Goal: Task Accomplishment & Management: Use online tool/utility

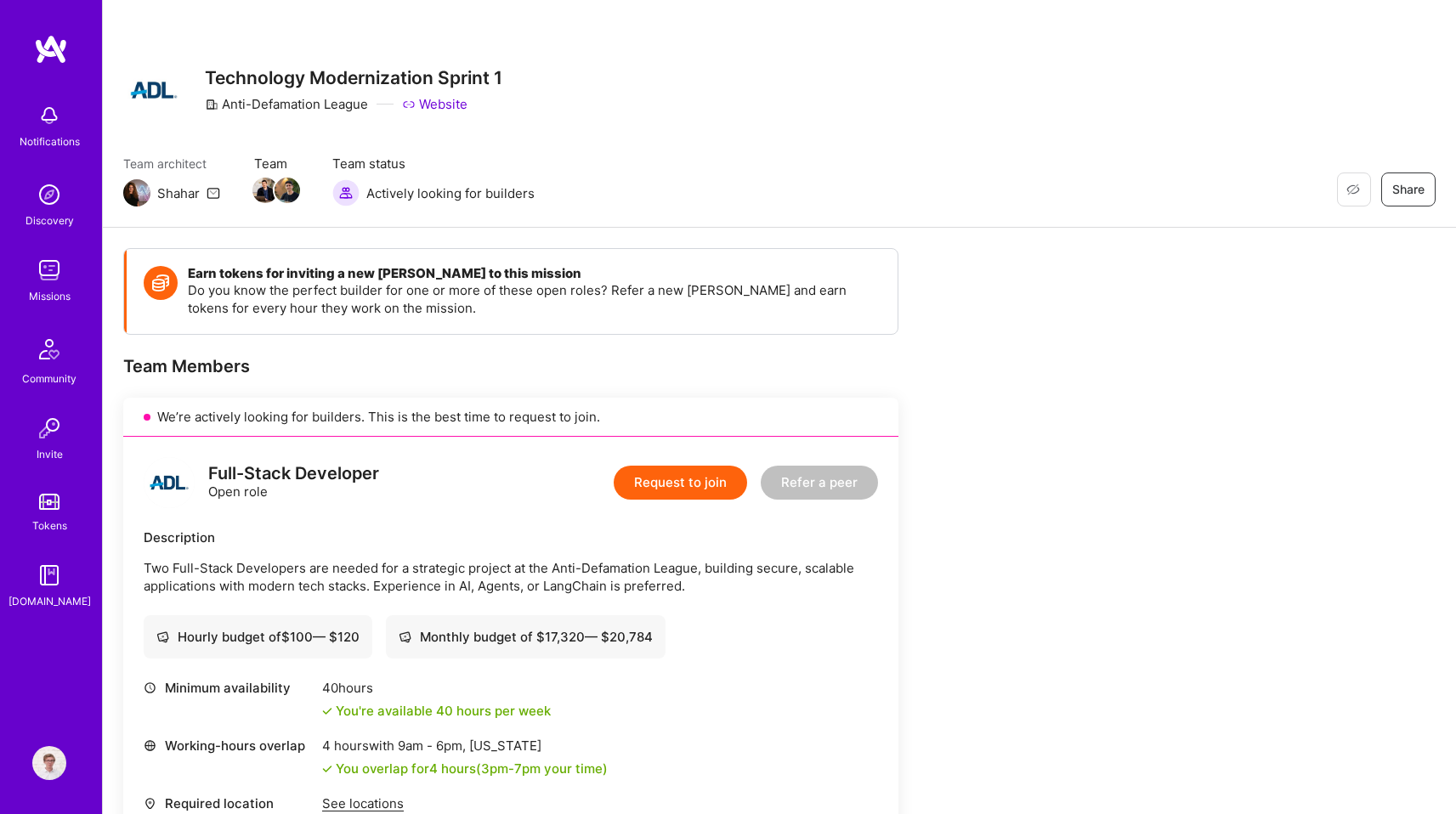
click at [45, 65] on div "Notifications Discovery Missions Community Invite Tokens A.Guide" at bounding box center [50, 377] width 102 height 688
click at [52, 53] on img at bounding box center [50, 49] width 34 height 31
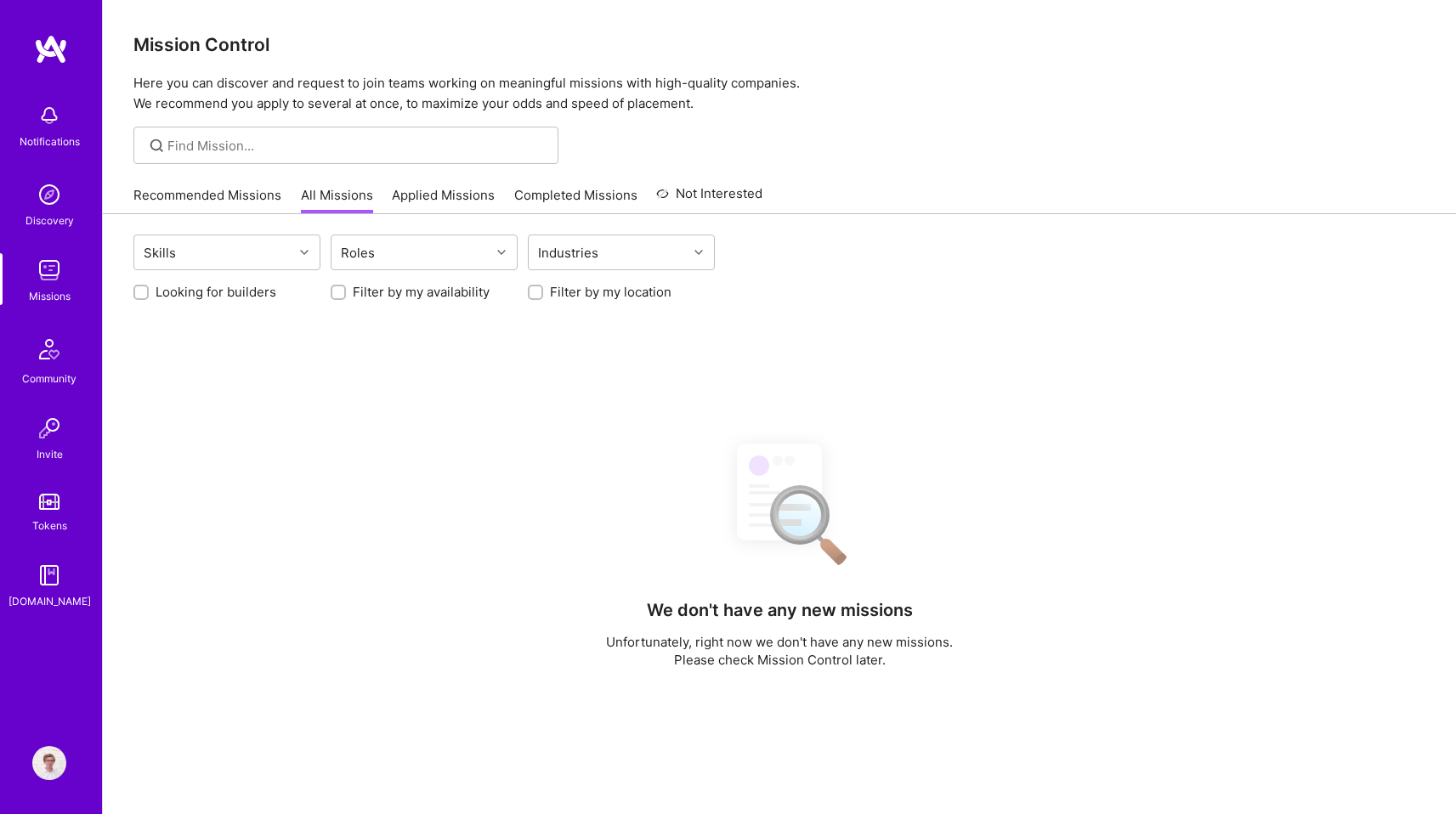
click at [164, 299] on label "Looking for builders" at bounding box center [216, 292] width 121 height 18
click at [149, 299] on input "Looking for builders" at bounding box center [142, 293] width 11 height 11
checkbox input "true"
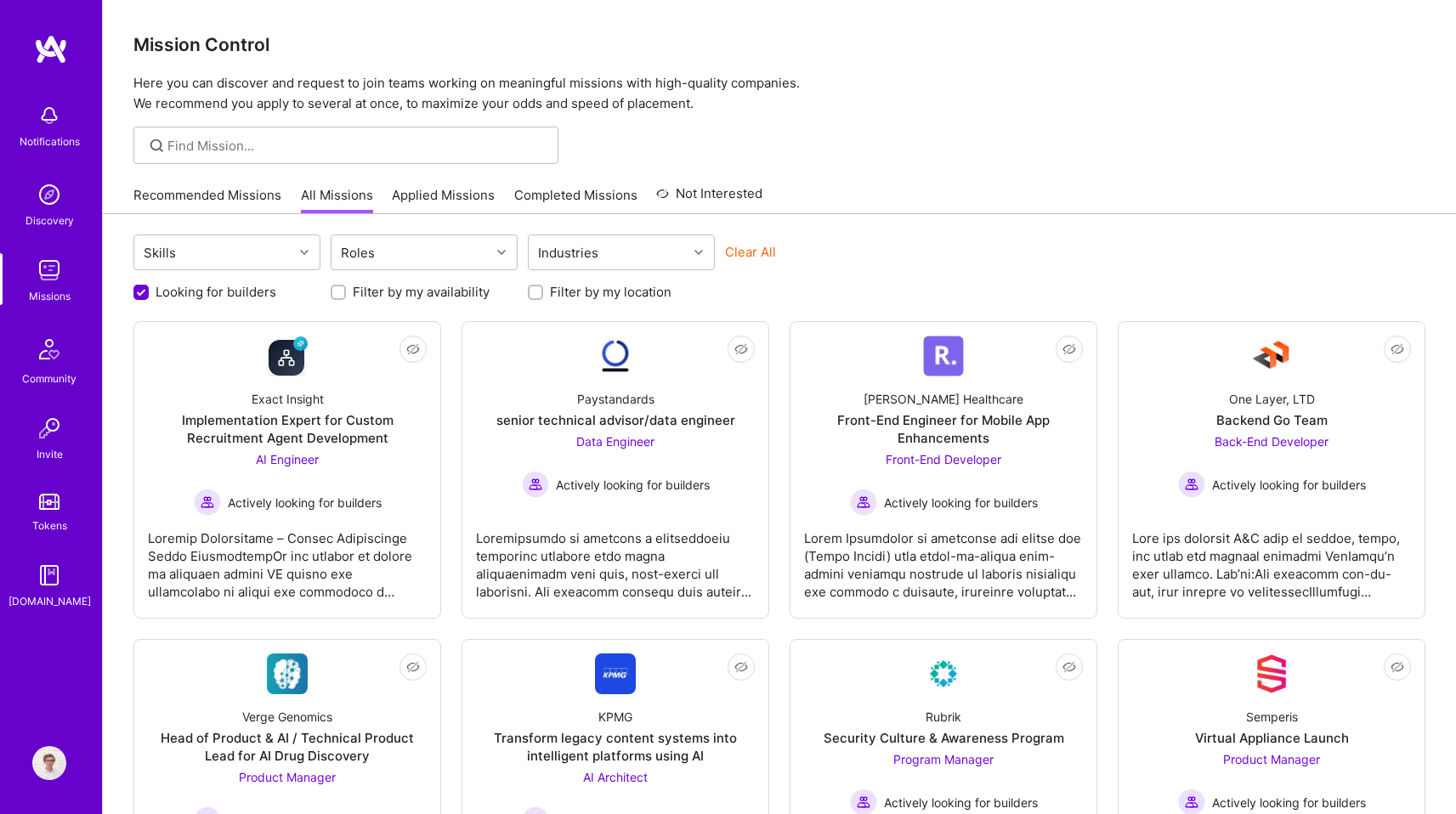
click at [632, 293] on label "Filter by my location" at bounding box center [611, 292] width 122 height 18
click at [543, 293] on input "Filter by my location" at bounding box center [537, 293] width 11 height 11
checkbox input "true"
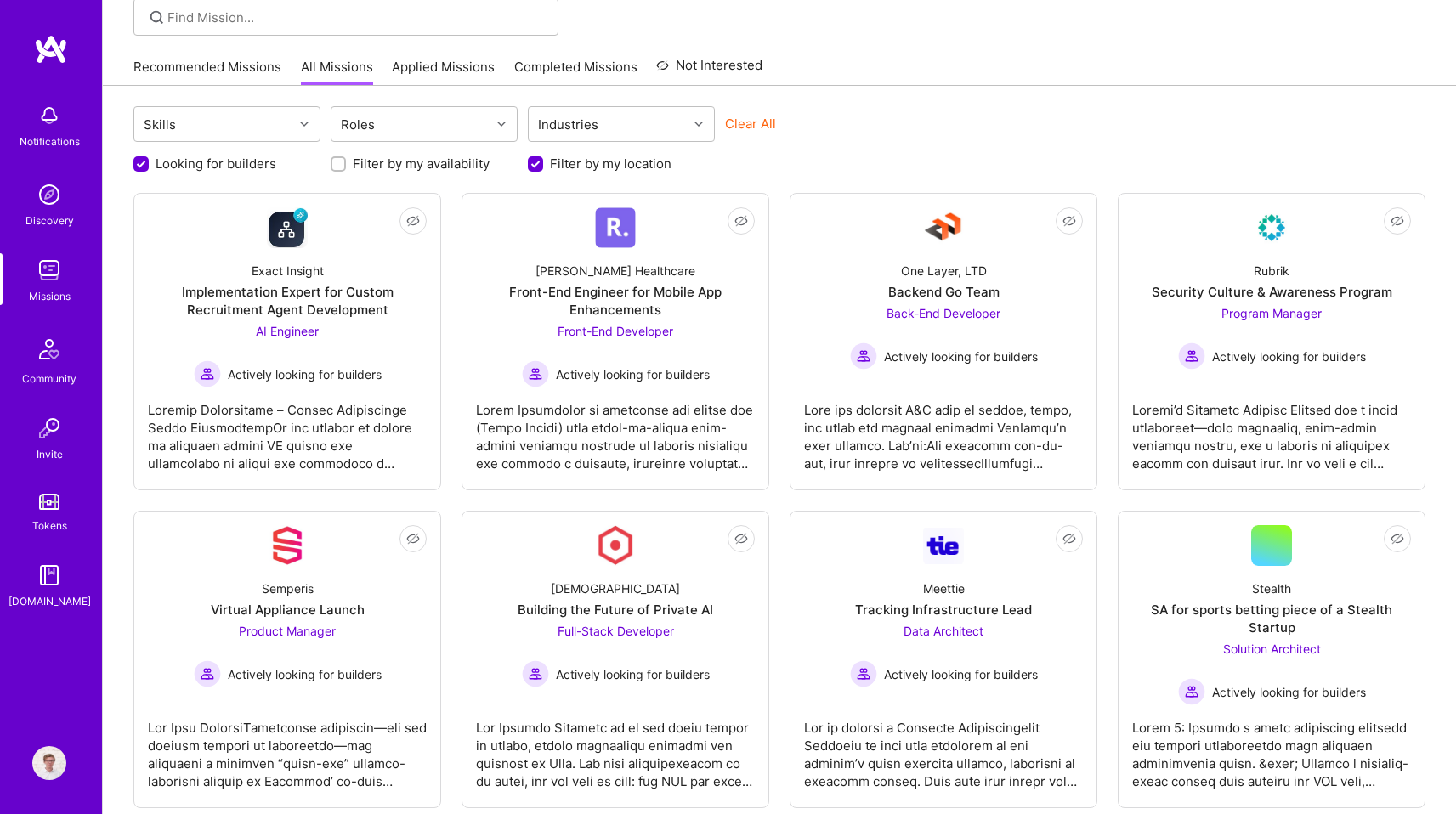
scroll to position [163, 0]
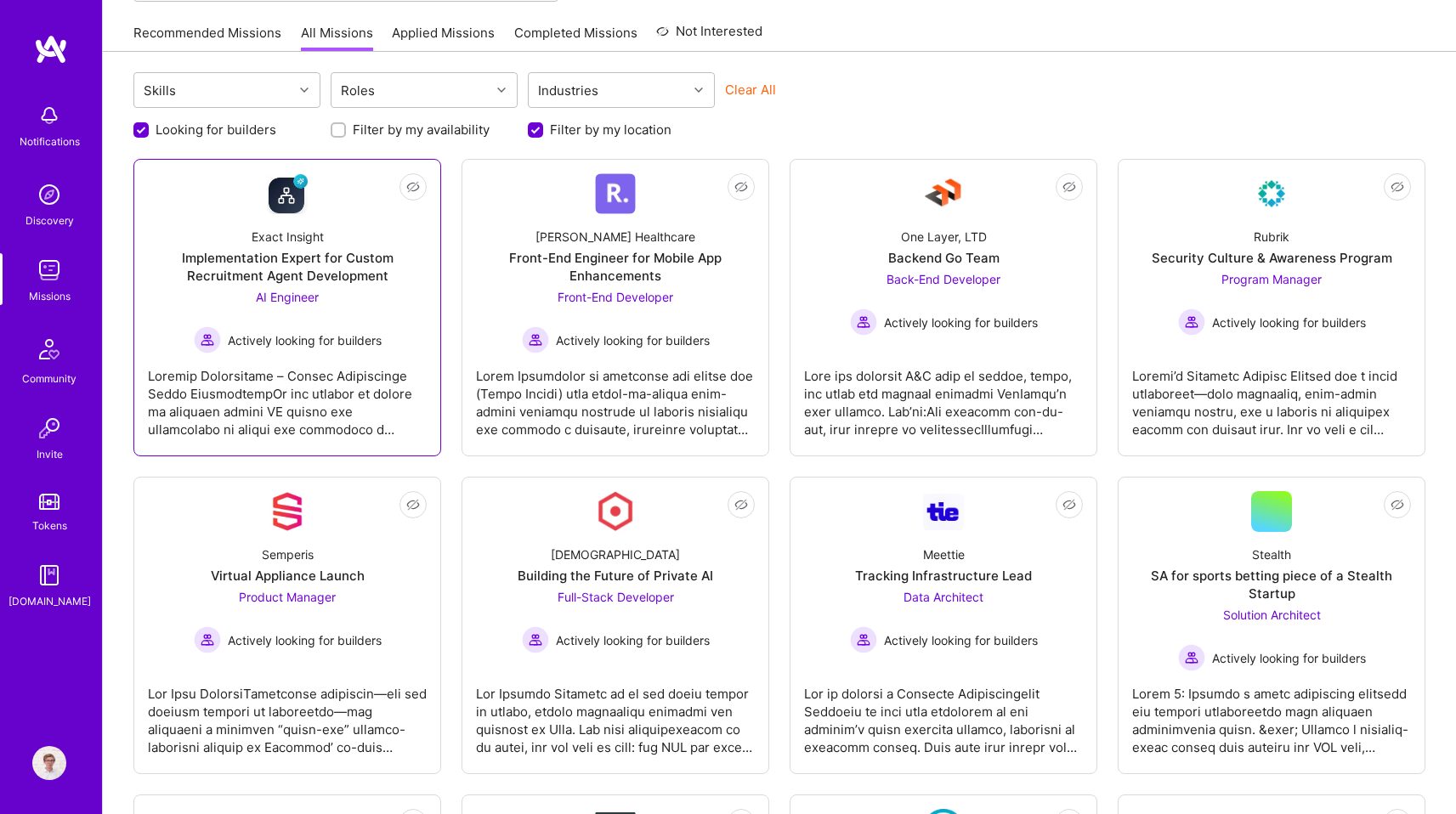
click at [370, 401] on div at bounding box center [286, 396] width 278 height 85
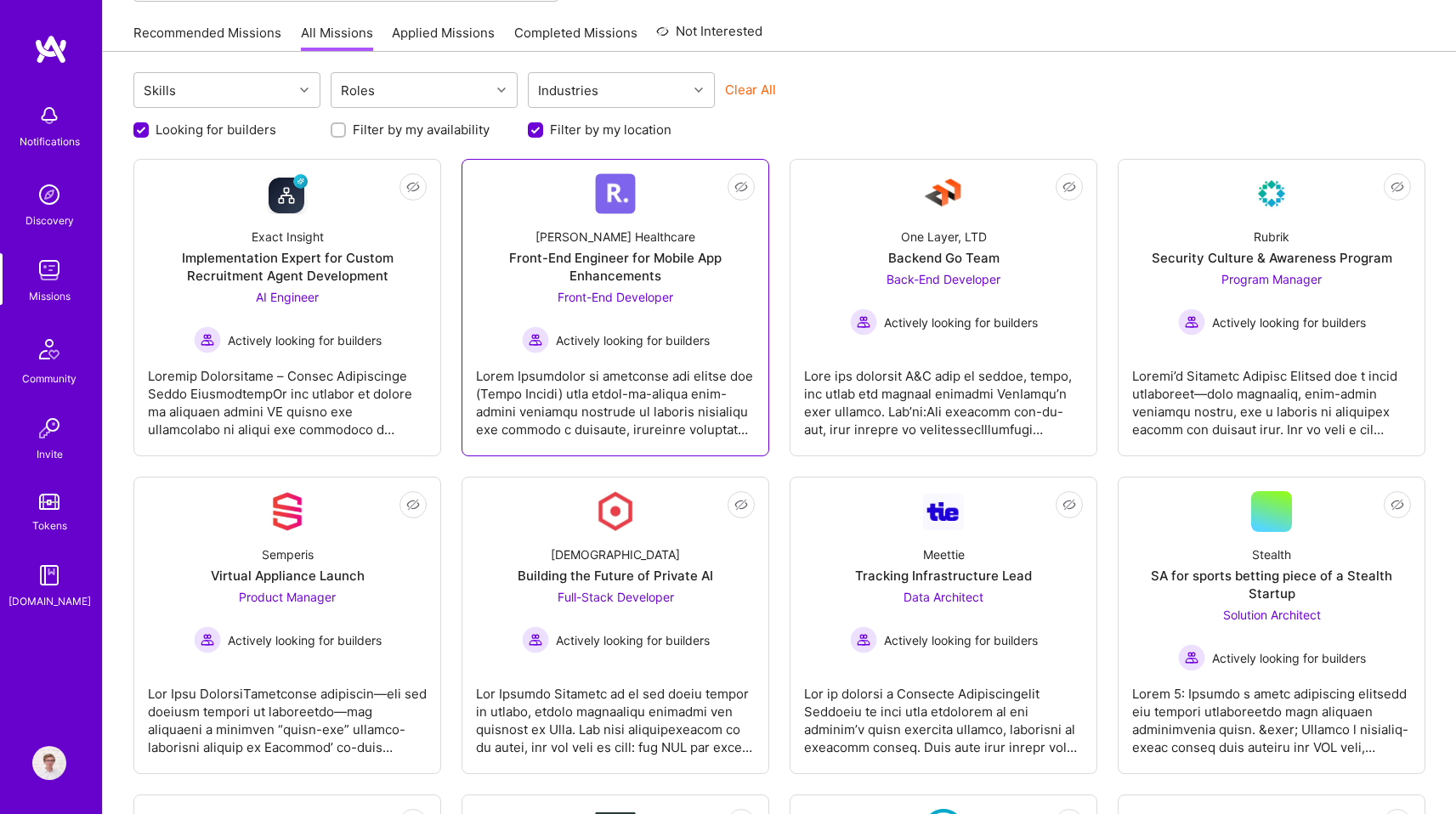
click at [621, 395] on div at bounding box center [614, 396] width 278 height 85
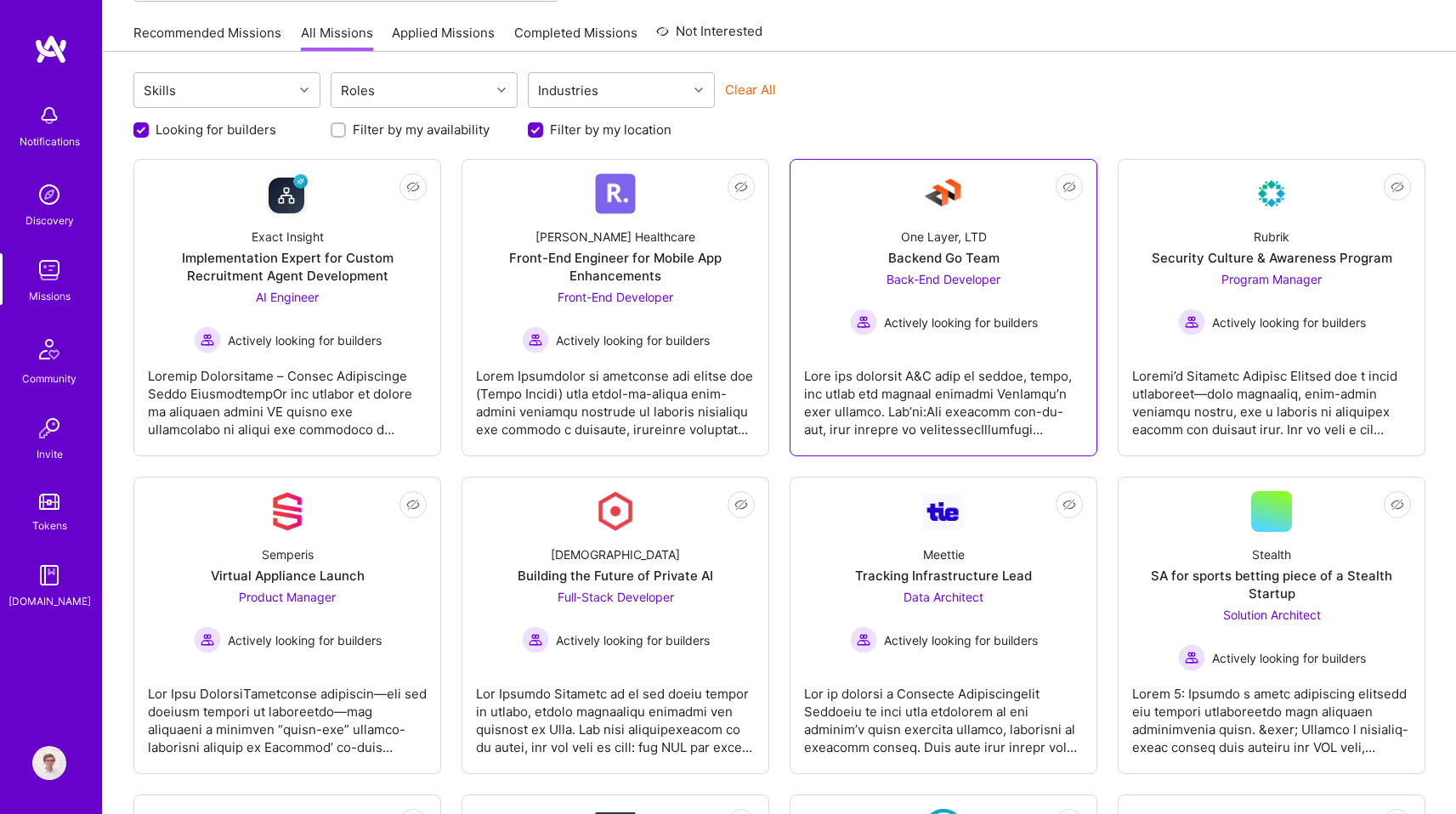
click at [918, 441] on link "Not Interested One Layer, LTD Backend Go Team Back-End Developer Actively looki…" at bounding box center [943, 308] width 278 height 269
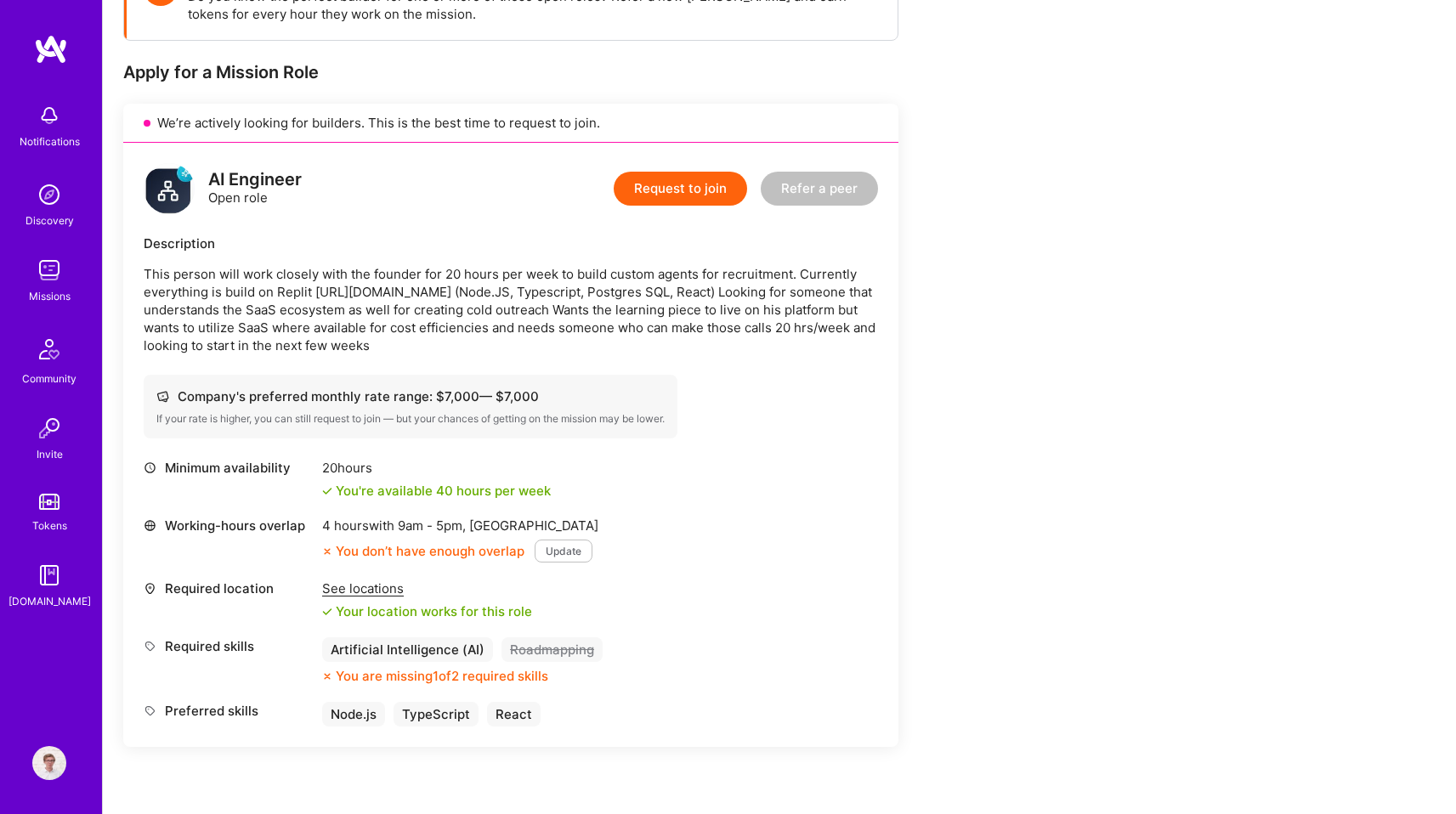
scroll to position [295, 0]
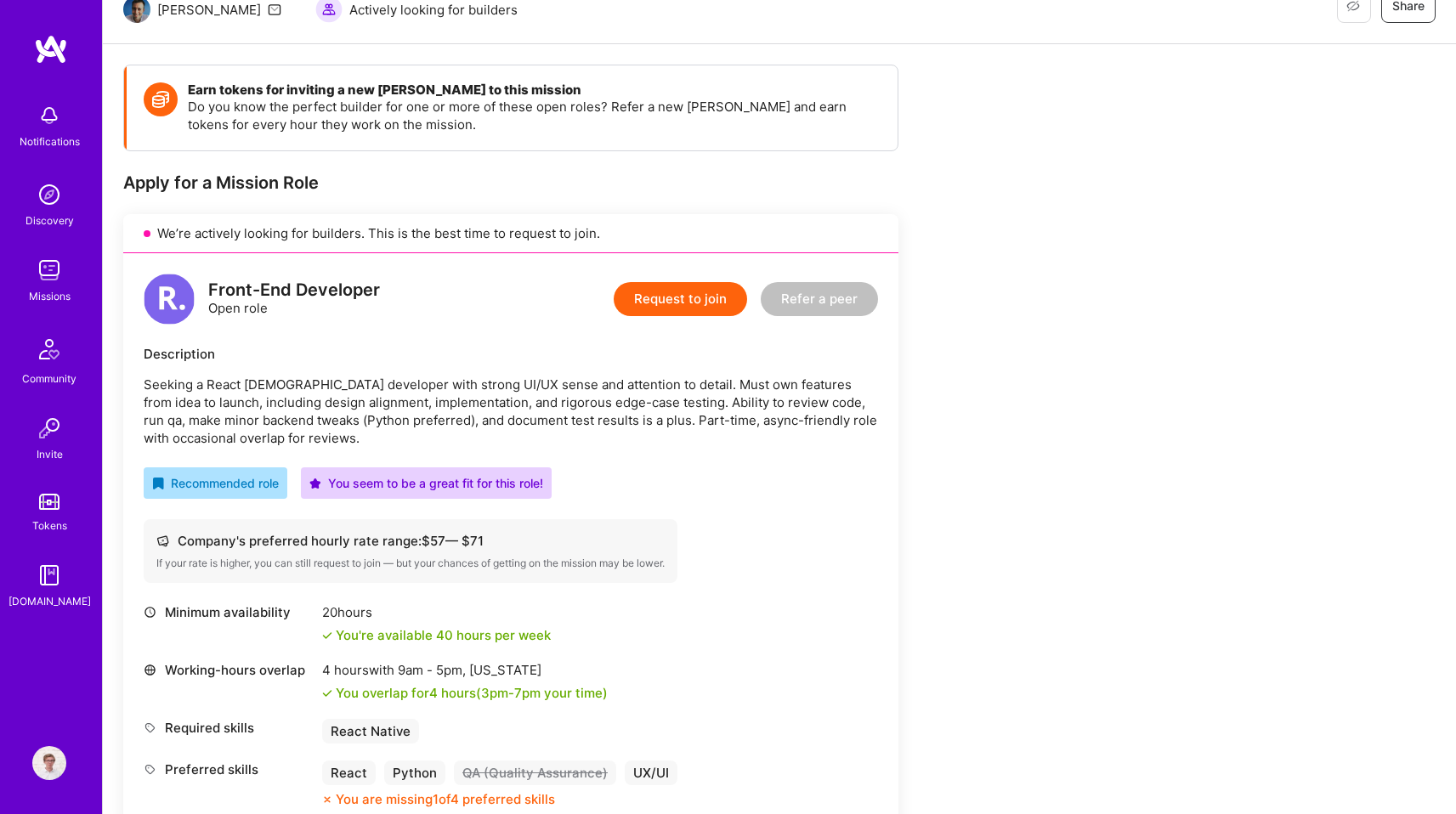
scroll to position [189, 0]
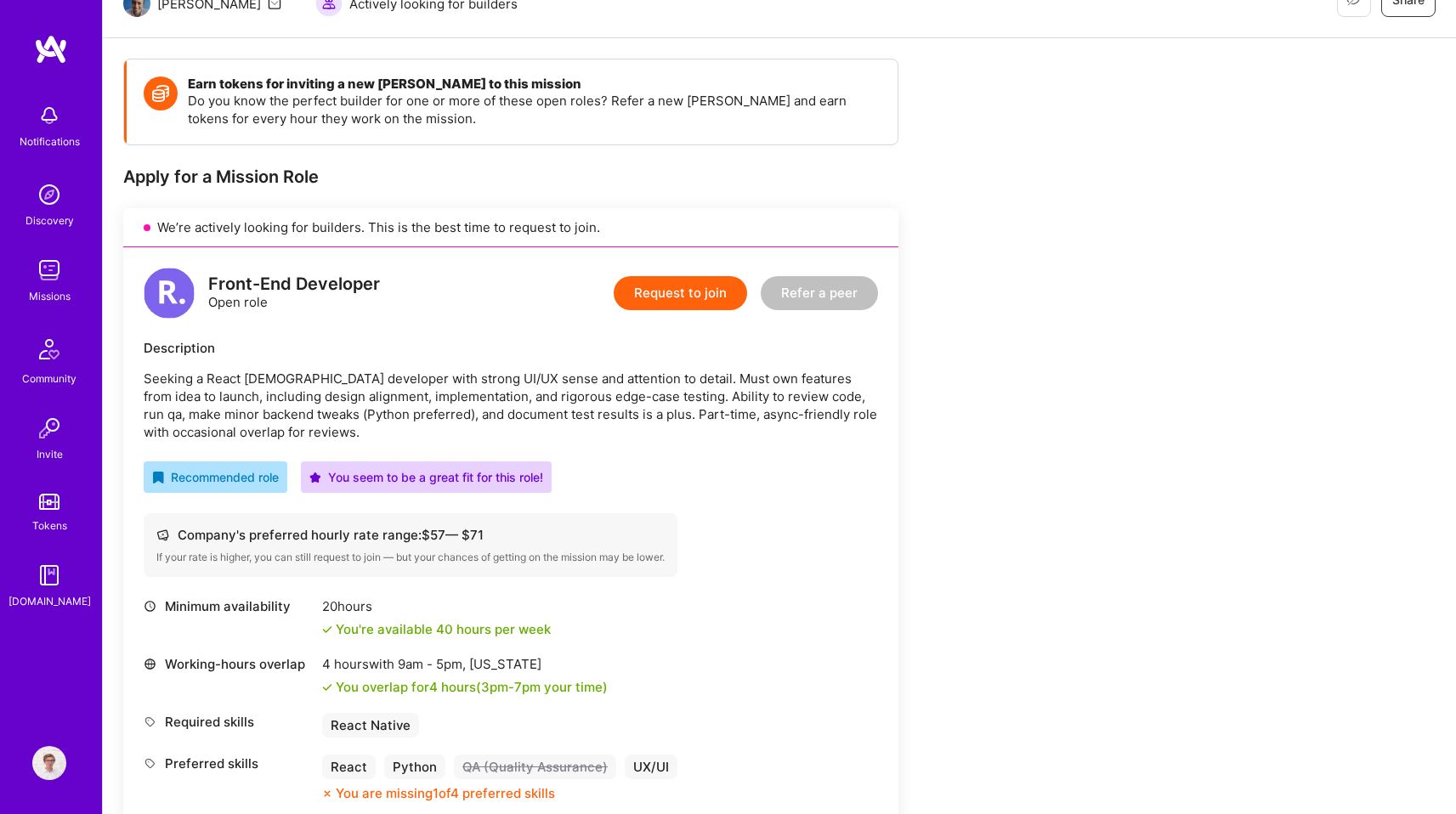
click at [820, 405] on p "Seeking a React [DEMOGRAPHIC_DATA] developer with strong UI/UX sense and attent…" at bounding box center [511, 405] width 735 height 72
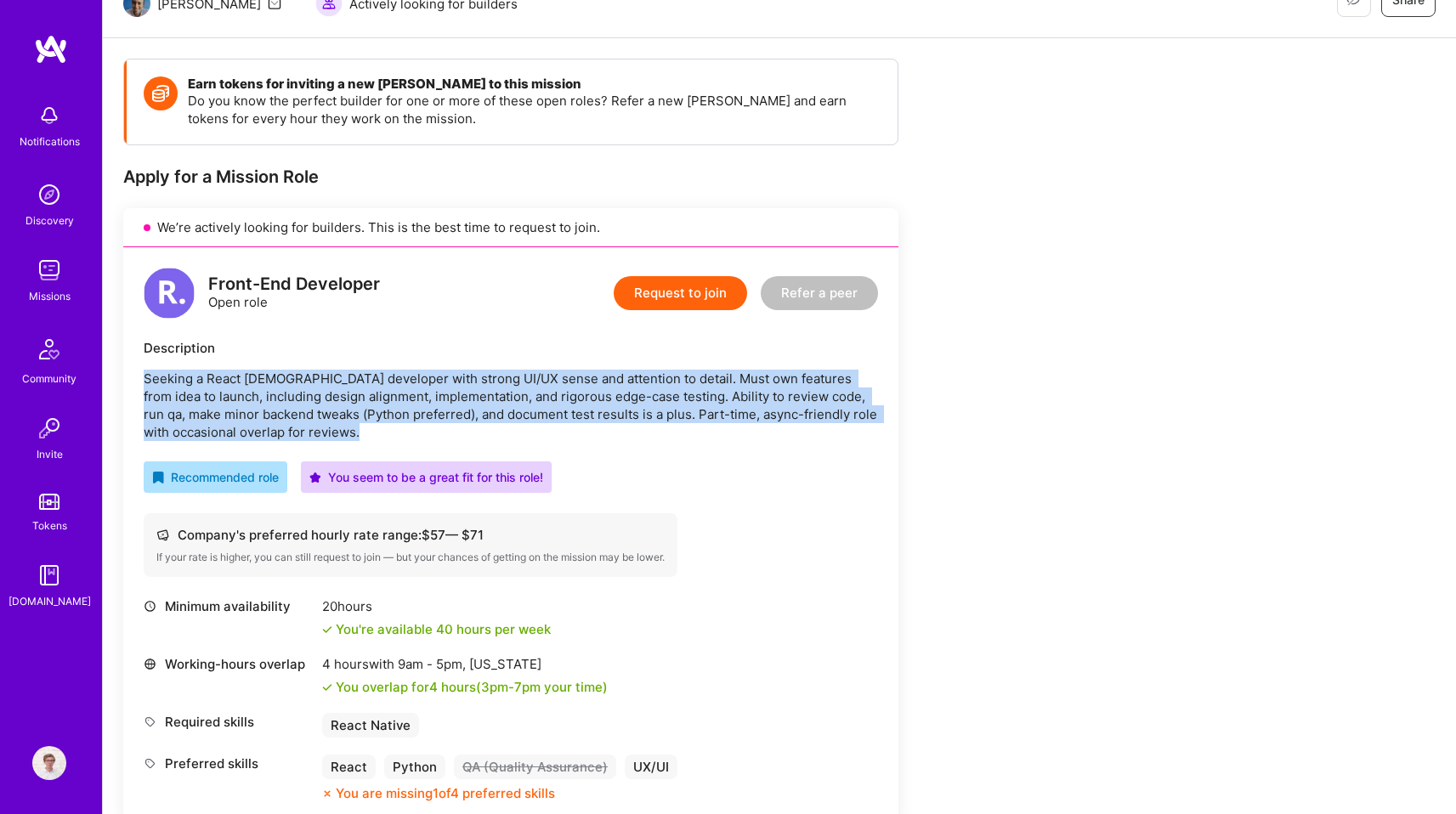
click at [836, 426] on p "Seeking a React [DEMOGRAPHIC_DATA] developer with strong UI/UX sense and attent…" at bounding box center [511, 405] width 735 height 72
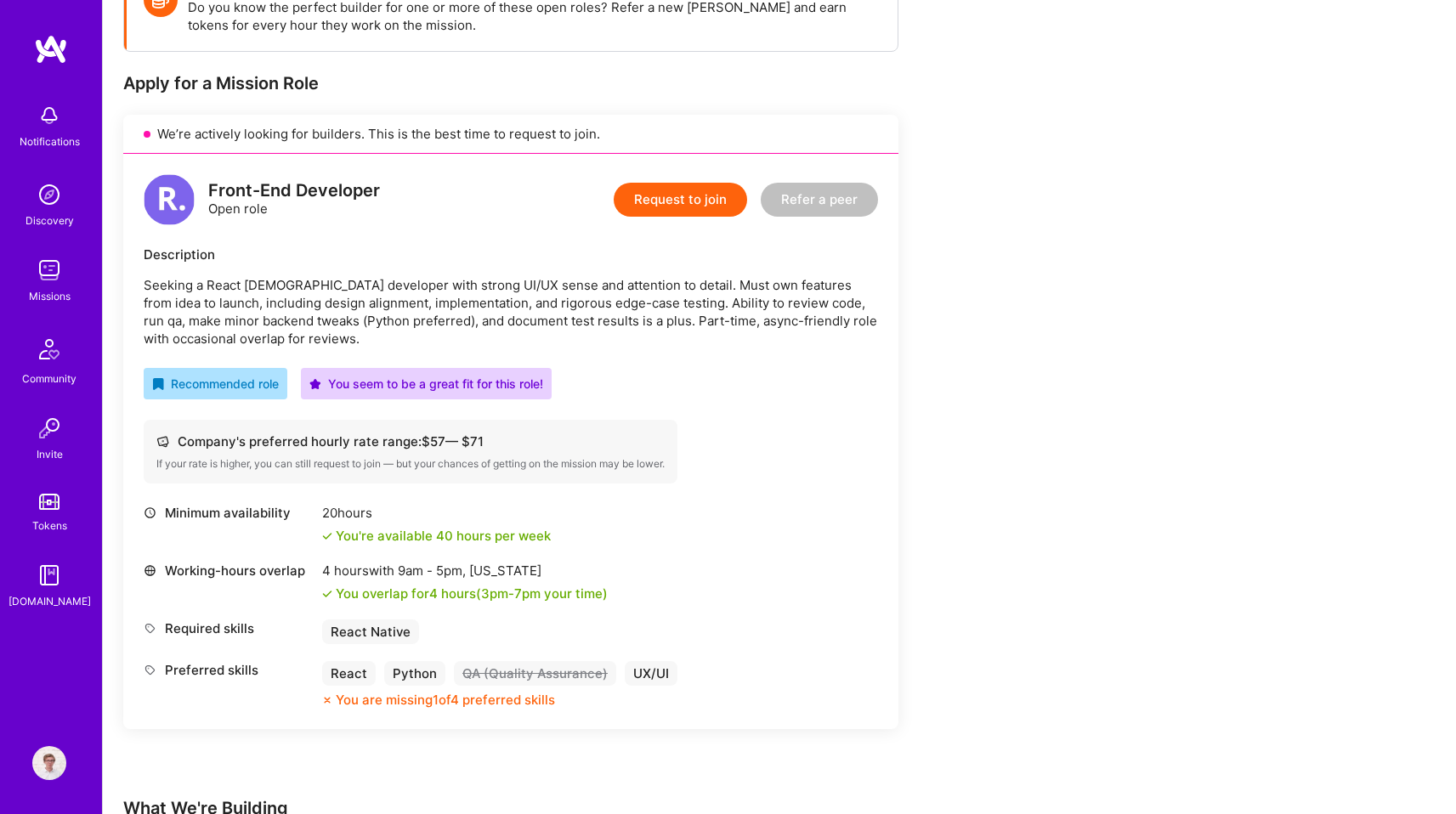
scroll to position [302, 0]
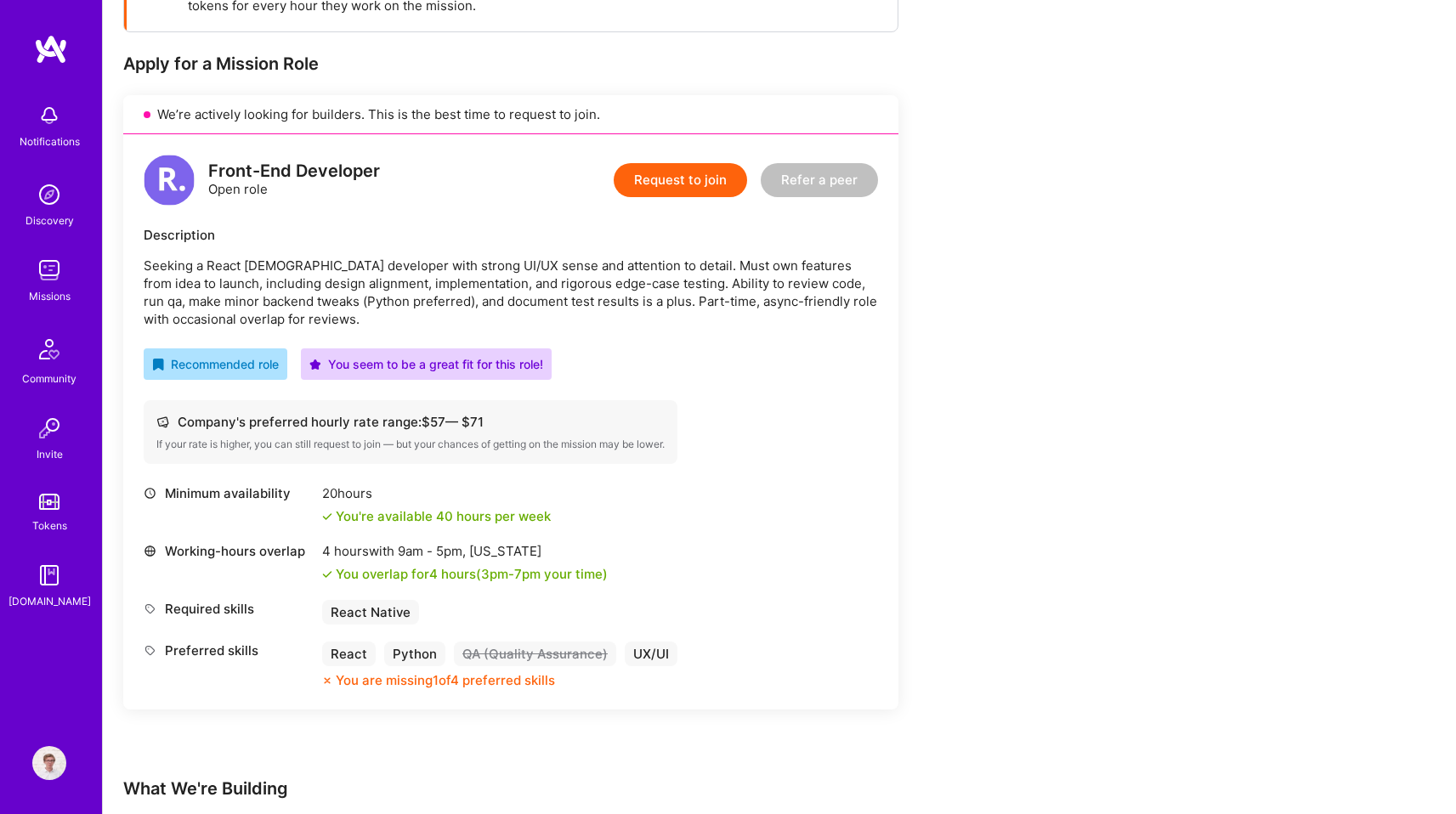
click at [1000, 411] on div "Earn tokens for inviting a new [PERSON_NAME] to this mission Do you know the pe…" at bounding box center [633, 571] width 1020 height 1252
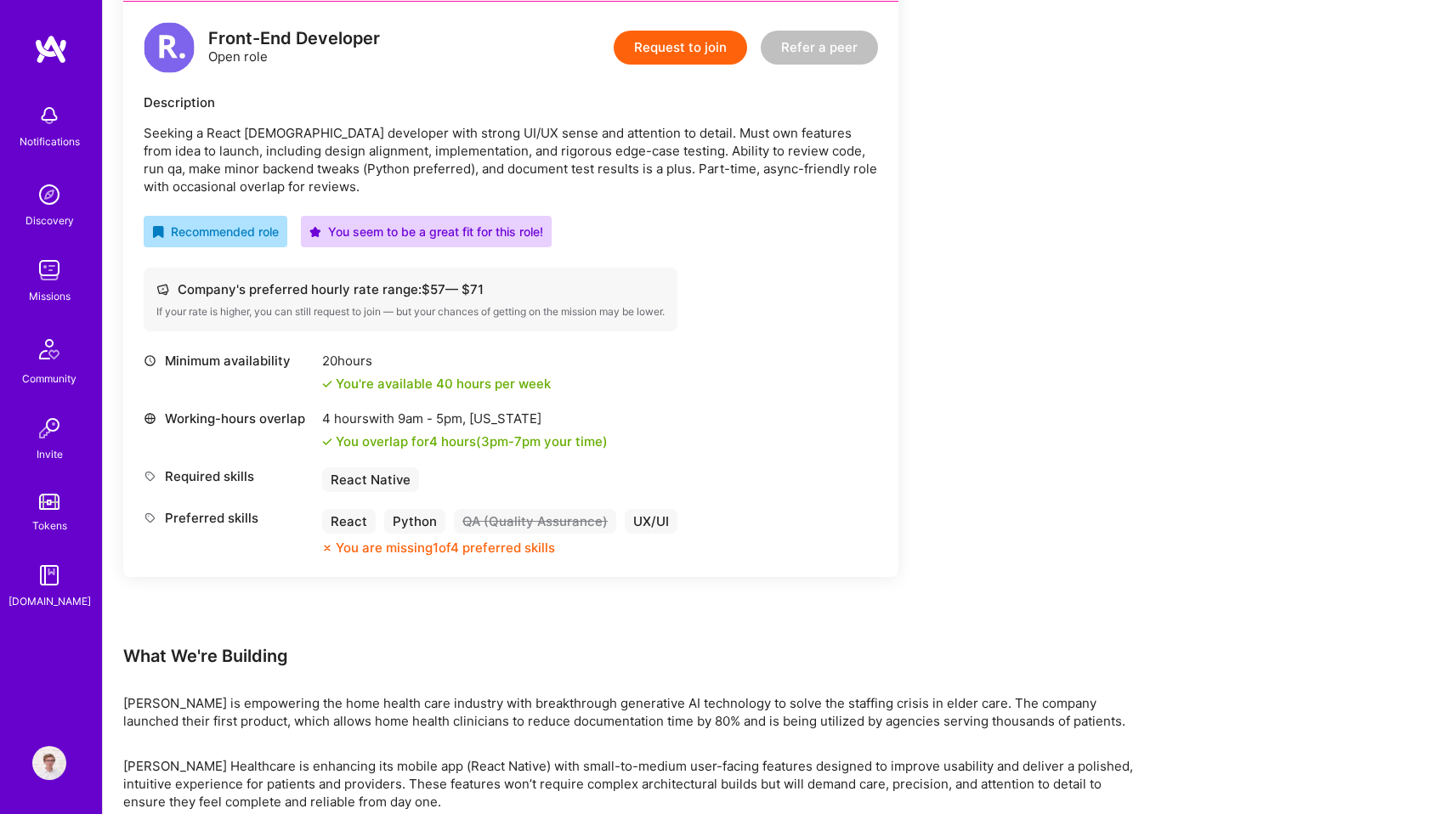
scroll to position [441, 0]
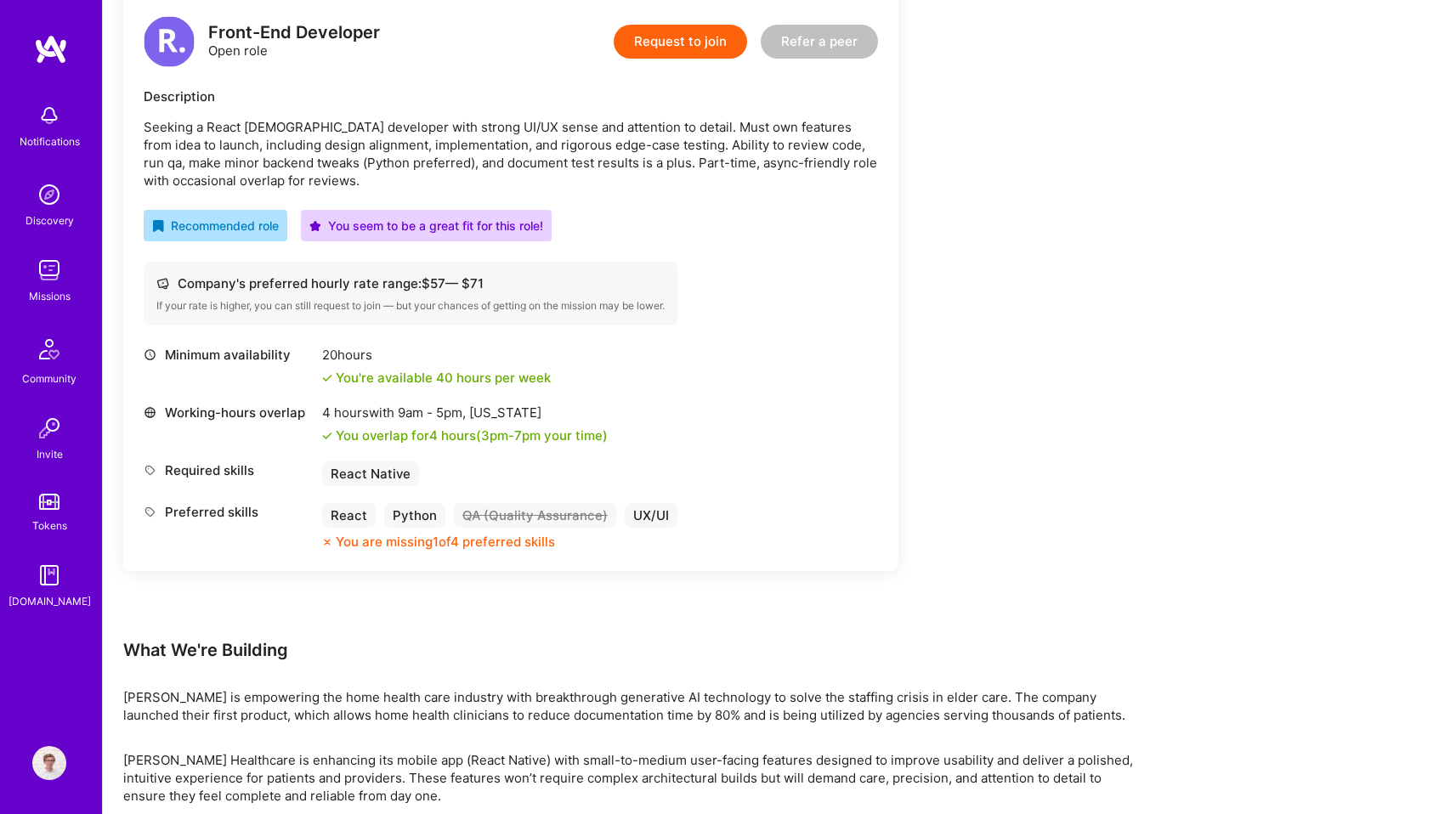
click at [1000, 411] on div "Earn tokens for inviting a new [PERSON_NAME] to this mission Do you know the pe…" at bounding box center [633, 433] width 1020 height 1252
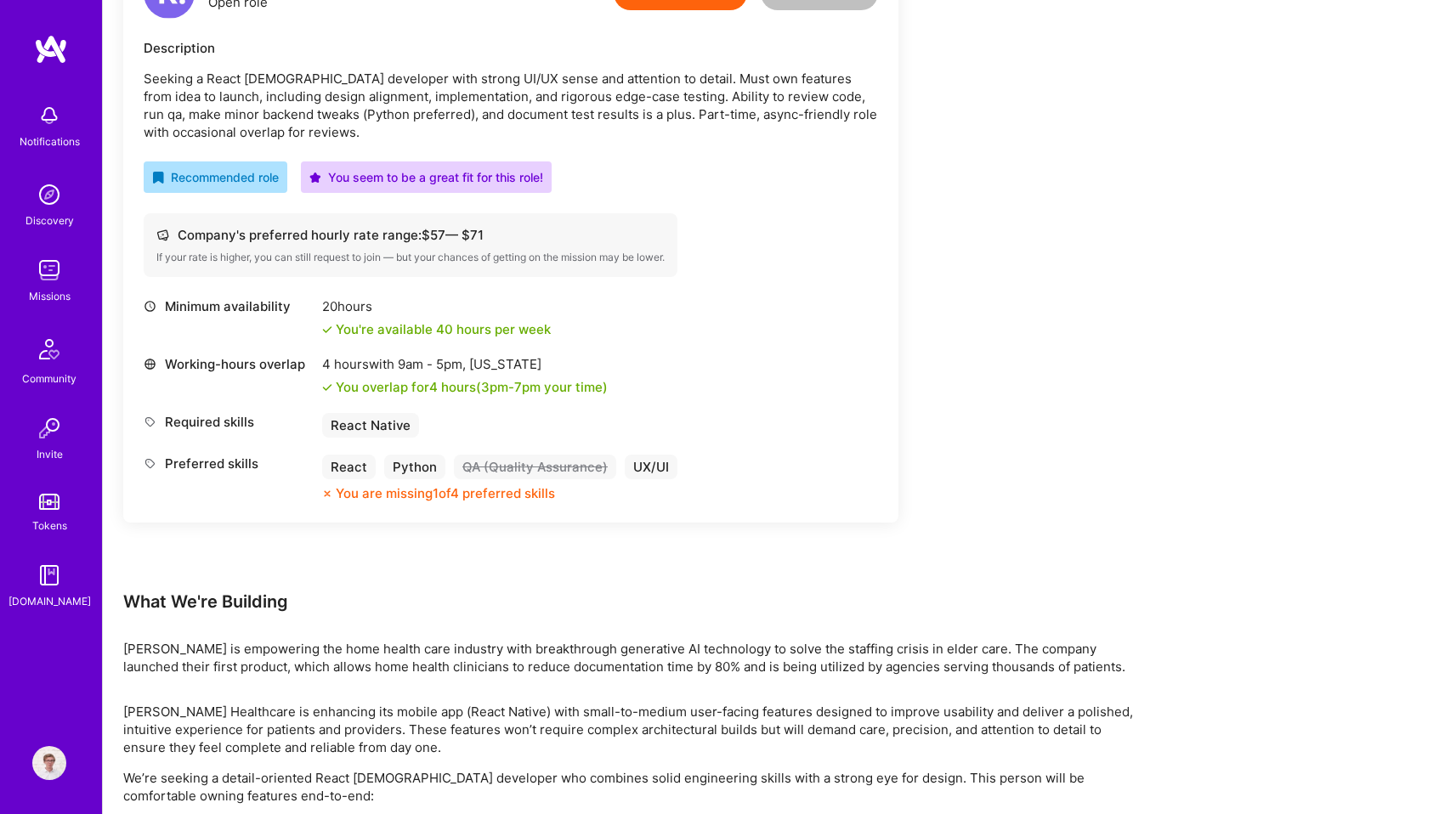
scroll to position [741, 0]
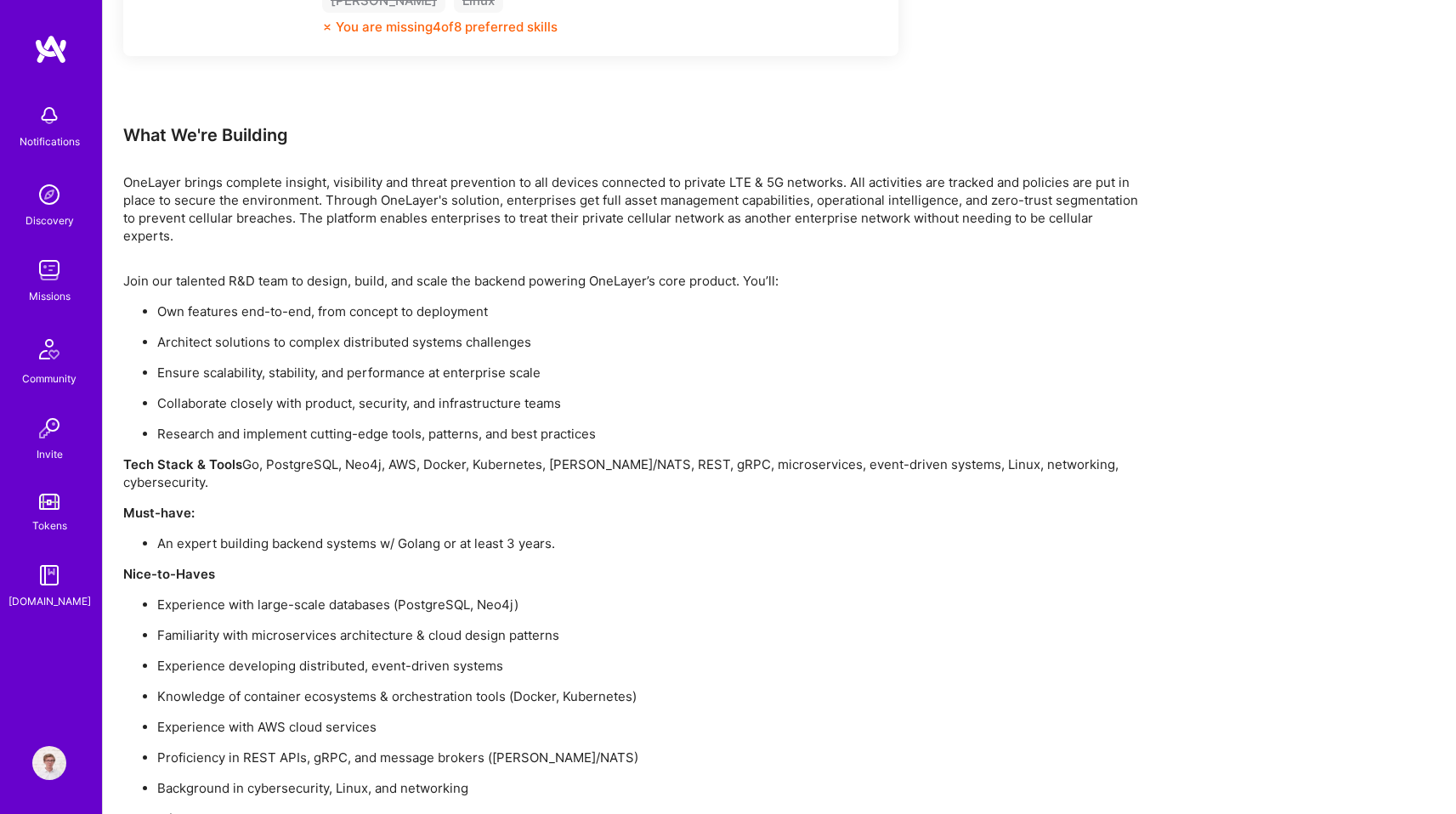
scroll to position [1272, 0]
